Goal: Task Accomplishment & Management: Manage account settings

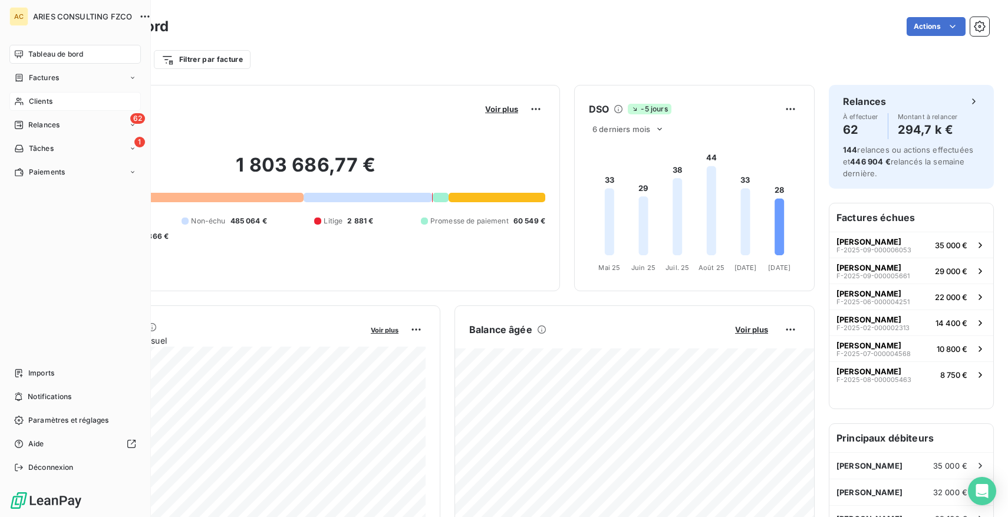
click at [22, 101] on icon at bounding box center [19, 101] width 10 height 9
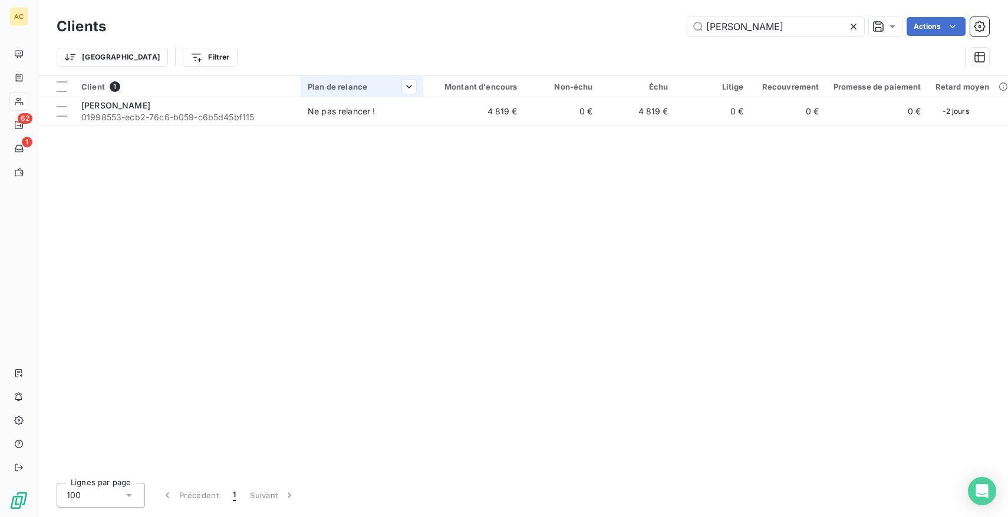
type input "freitas"
click at [350, 94] on th "Plan de relance" at bounding box center [362, 86] width 123 height 21
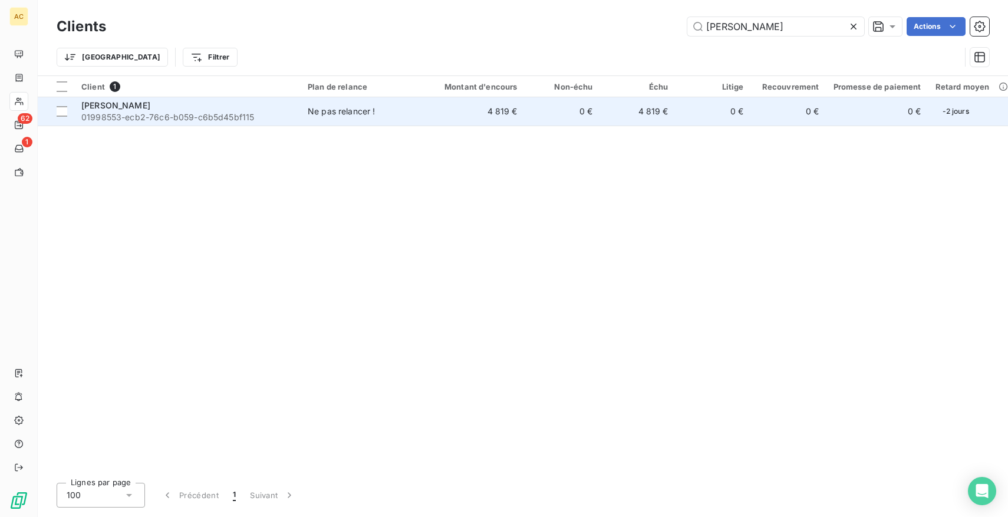
click at [331, 108] on div "Ne pas relancer !" at bounding box center [342, 112] width 68 height 12
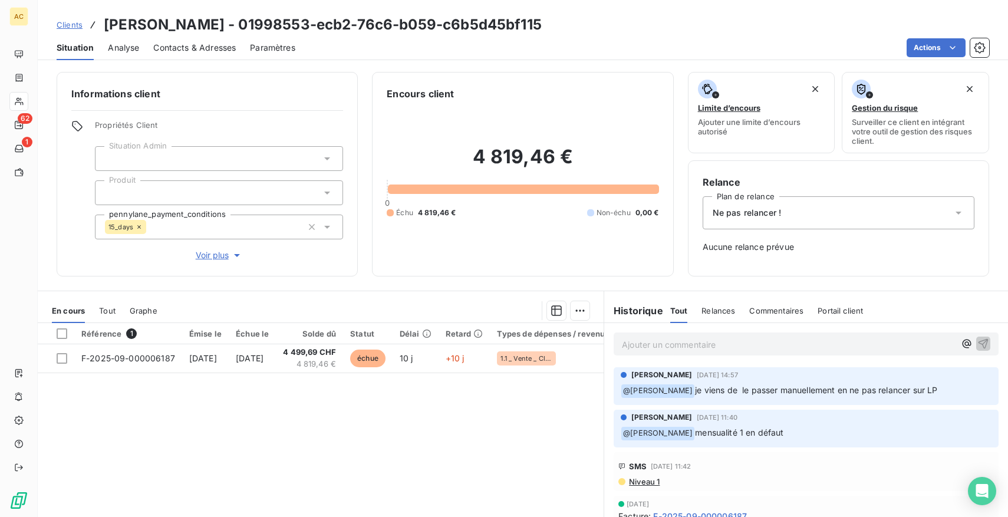
click at [109, 306] on span "Tout" at bounding box center [107, 310] width 17 height 9
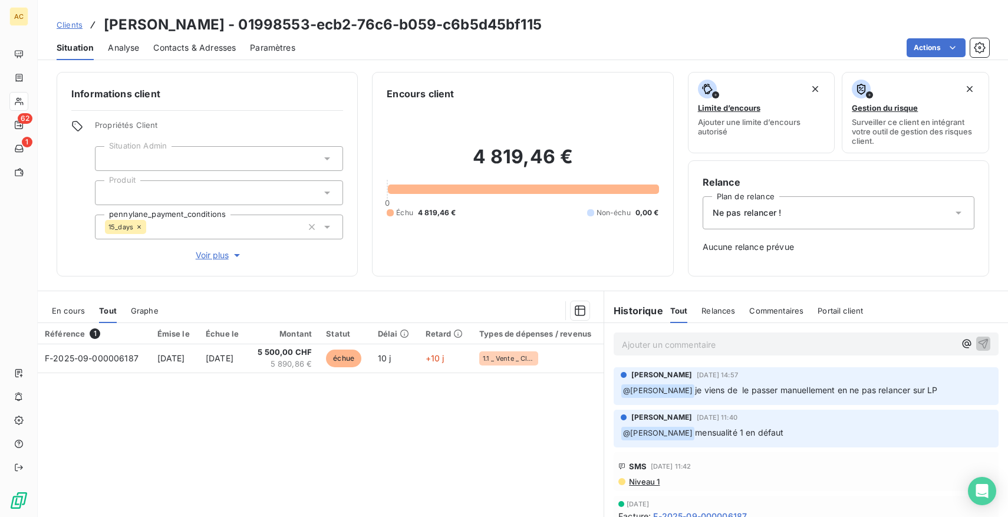
click at [227, 254] on span "Voir plus" at bounding box center [219, 255] width 47 height 12
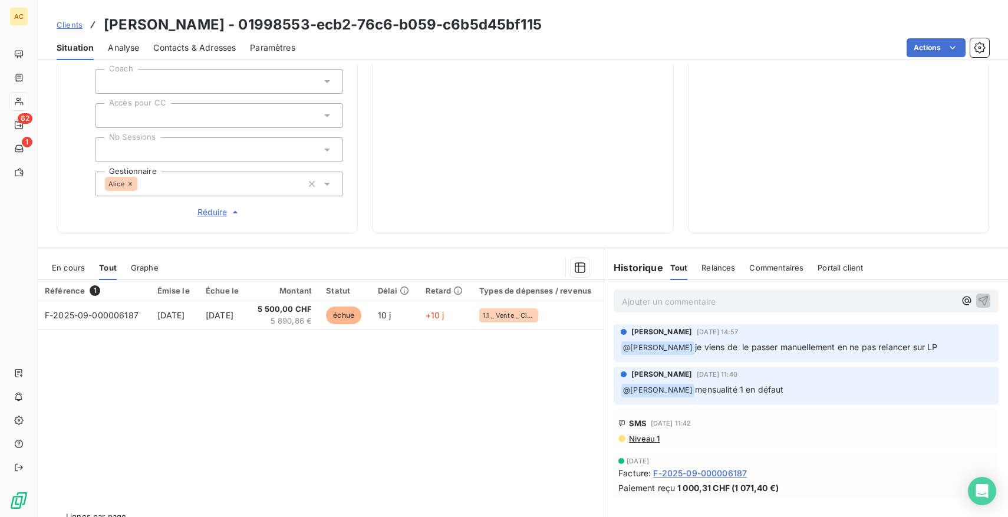
scroll to position [419, 0]
click at [656, 302] on p "Ajouter un commentaire ﻿" at bounding box center [788, 302] width 333 height 15
